Goal: Information Seeking & Learning: Get advice/opinions

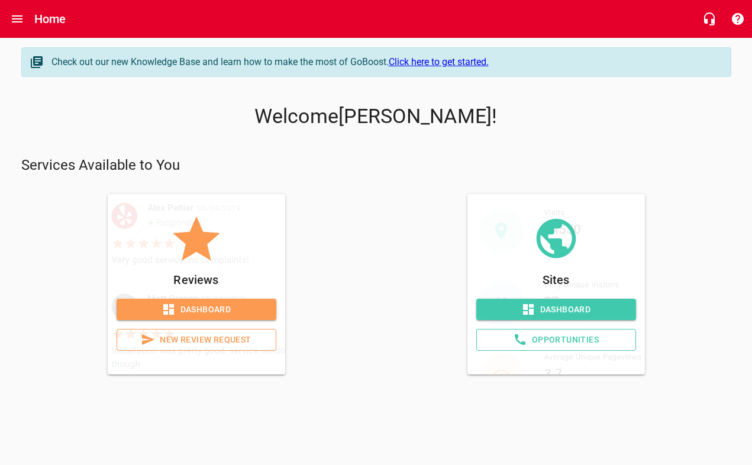
click at [218, 315] on span "Dashboard" at bounding box center [196, 309] width 141 height 15
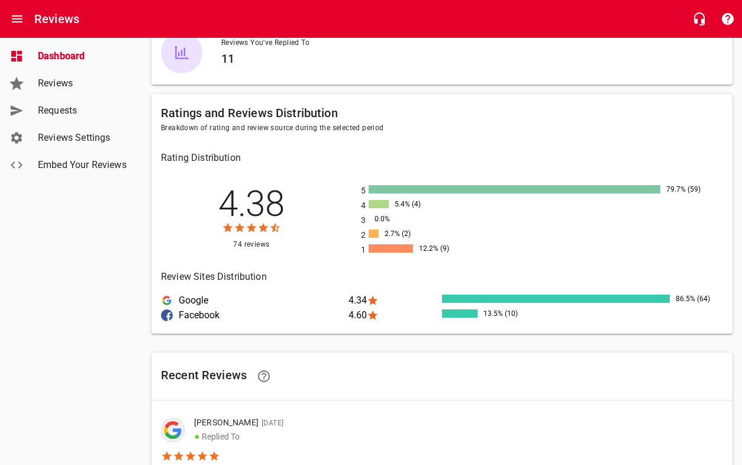
scroll to position [349, 0]
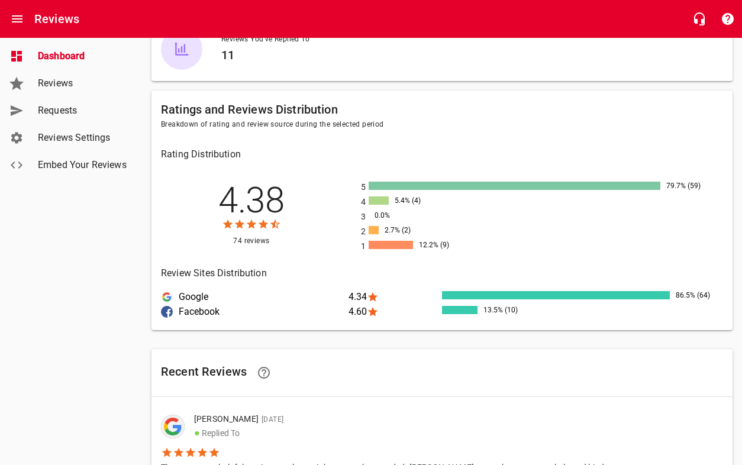
click at [387, 248] on div at bounding box center [391, 245] width 44 height 8
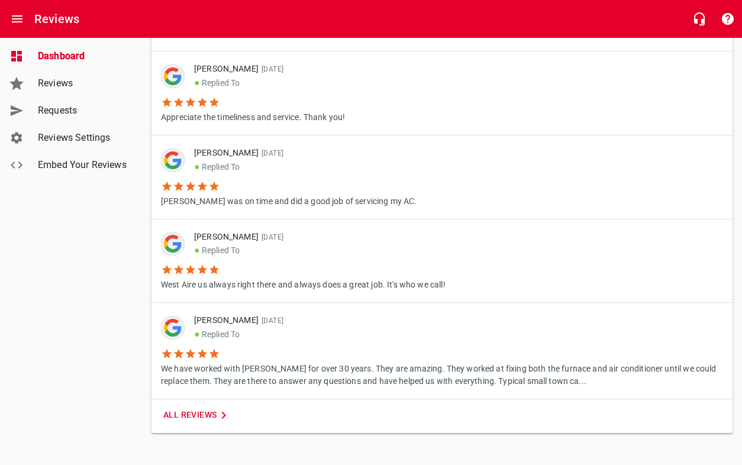
scroll to position [786, 0]
drag, startPoint x: 205, startPoint y: 415, endPoint x: 207, endPoint y: 409, distance: 6.0
click at [205, 415] on span "All Reviews" at bounding box center [196, 415] width 67 height 15
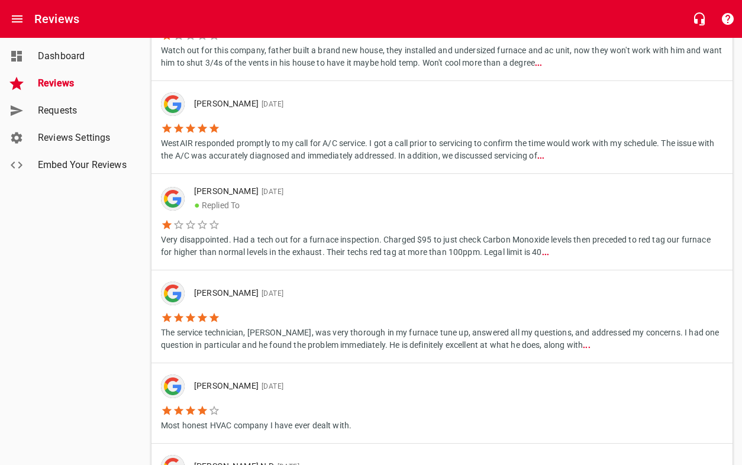
scroll to position [1441, 0]
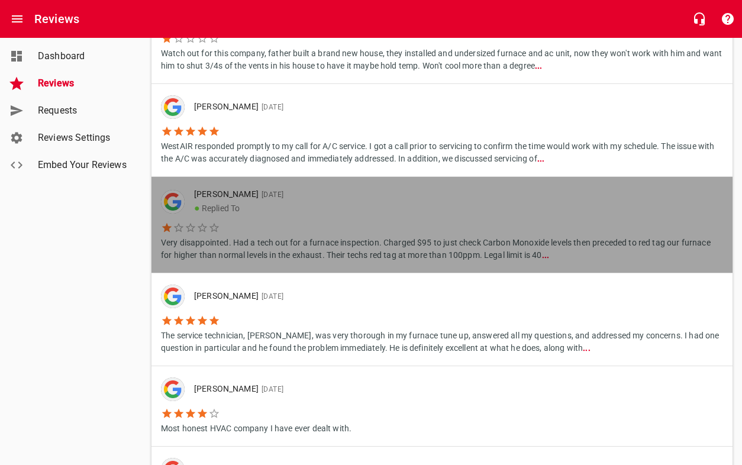
click at [375, 250] on p "Very disappointed. Had a tech out for a furnace inspection. Charged $95 to just…" at bounding box center [442, 248] width 562 height 28
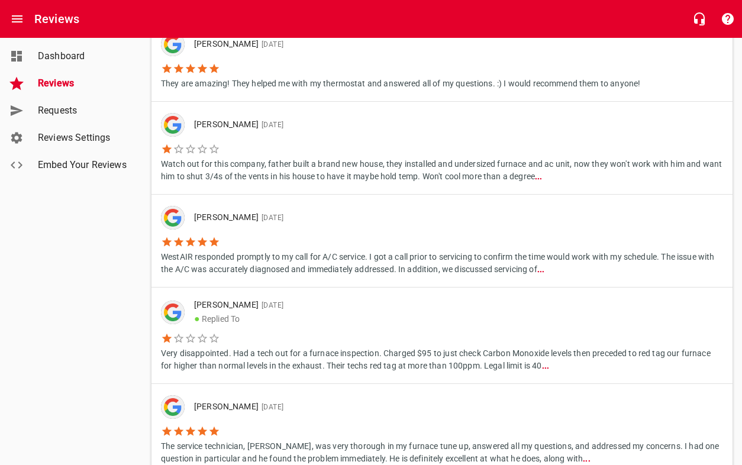
scroll to position [1325, 0]
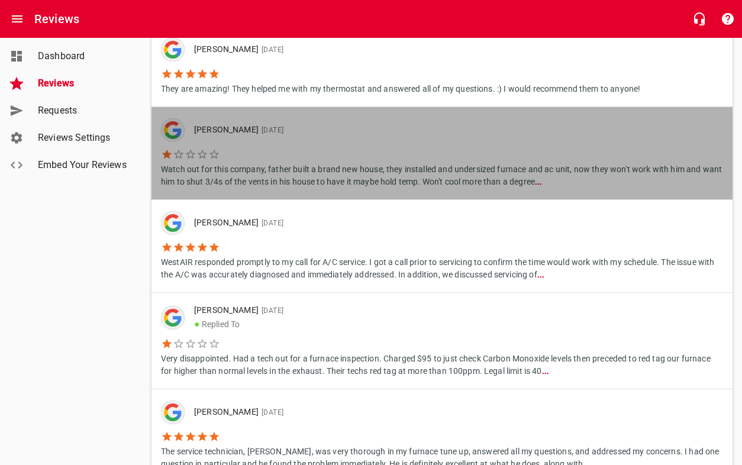
click at [293, 165] on p "Watch out for this company, father built a brand new house, they installed and …" at bounding box center [442, 174] width 562 height 28
